Goal: Task Accomplishment & Management: Use online tool/utility

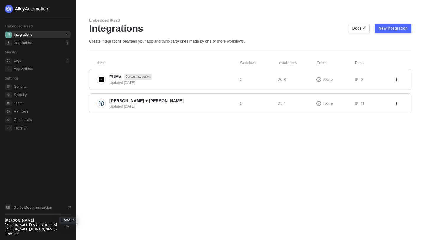
click at [67, 228] on icon "logout" at bounding box center [68, 227] width 4 height 4
click at [168, 101] on span "[PERSON_NAME] + [PERSON_NAME]" at bounding box center [171, 101] width 125 height 6
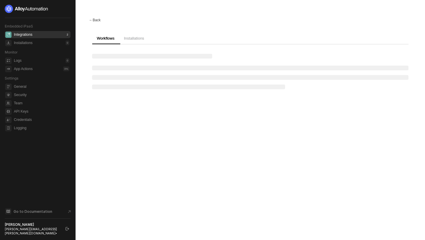
click at [99, 21] on div "← Back" at bounding box center [95, 20] width 12 height 5
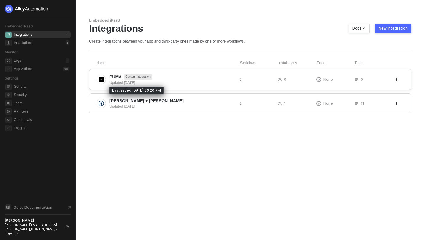
click at [174, 81] on div "Updated [DATE]" at bounding box center [171, 82] width 125 height 5
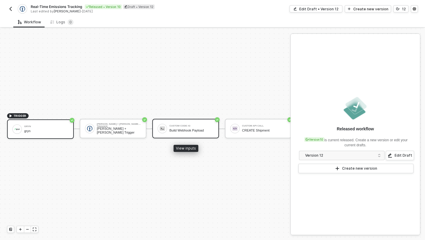
scroll to position [11, 4]
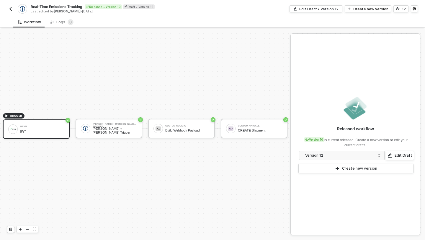
click at [229, 70] on div "TRIGGER gryn gryn Kuehne + Nagel Trigger Kuehne + Nagel Trigger Custom Code #2 …" at bounding box center [142, 129] width 292 height 222
